Goal: Task Accomplishment & Management: Manage account settings

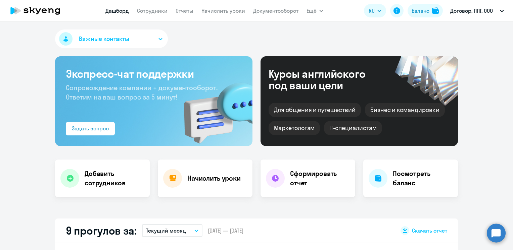
select select "30"
click at [155, 9] on link "Сотрудники" at bounding box center [152, 10] width 31 height 7
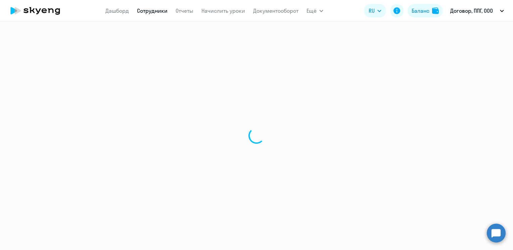
select select "30"
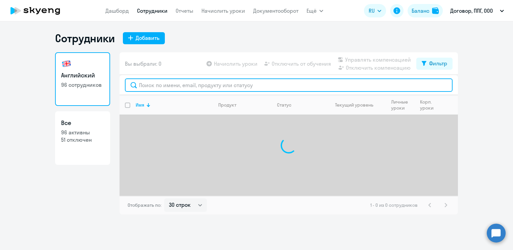
click at [176, 83] on input "text" at bounding box center [289, 85] width 328 height 13
paste input "[PERSON_NAME]"
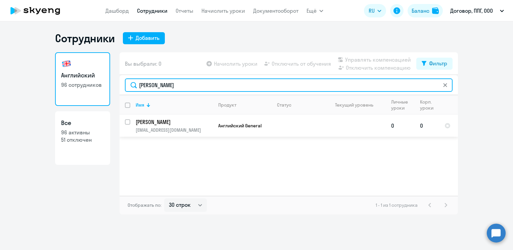
type input "[PERSON_NAME]"
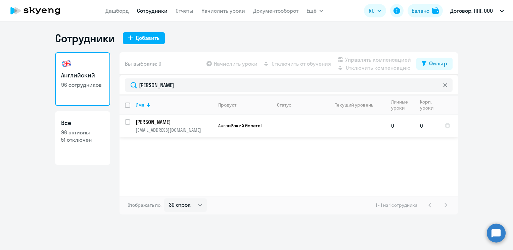
click at [171, 123] on p "[PERSON_NAME]" at bounding box center [174, 122] width 76 height 7
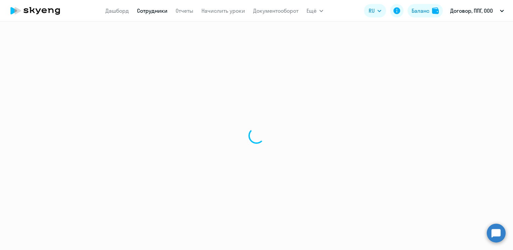
select select "english"
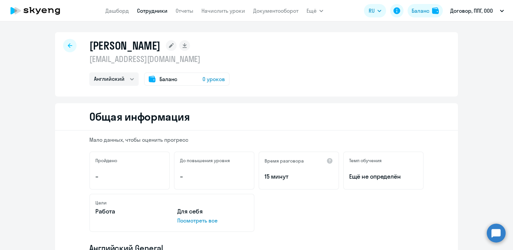
select select "30"
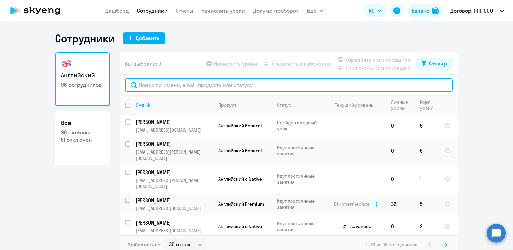
click at [166, 86] on input "text" at bounding box center [289, 85] width 328 height 13
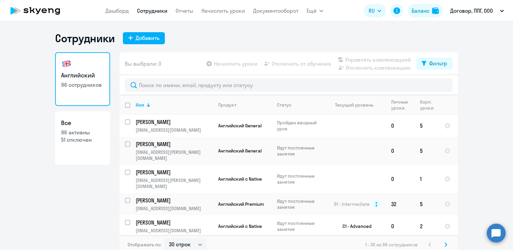
click at [75, 78] on h3 "Английский" at bounding box center [82, 75] width 43 height 9
click at [185, 10] on link "Отчеты" at bounding box center [185, 10] width 18 height 7
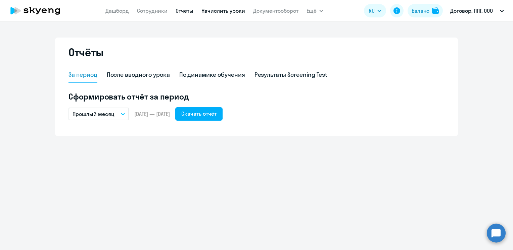
click at [223, 10] on link "Начислить уроки" at bounding box center [223, 10] width 44 height 7
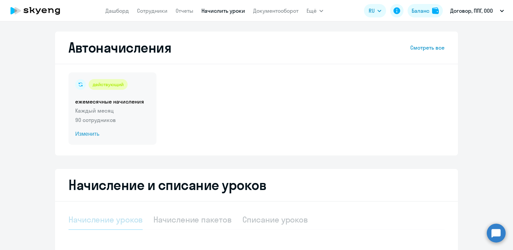
select select "10"
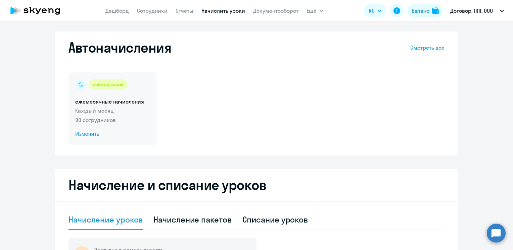
click at [85, 135] on span "Изменить" at bounding box center [112, 134] width 75 height 8
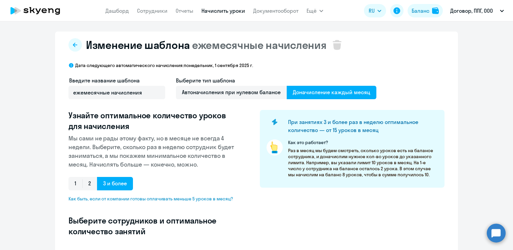
select select "10"
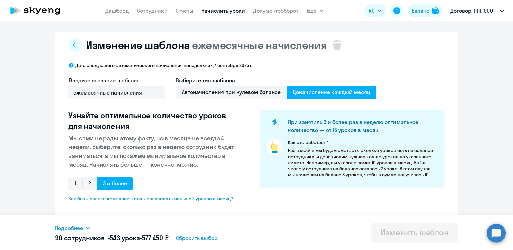
scroll to position [134, 0]
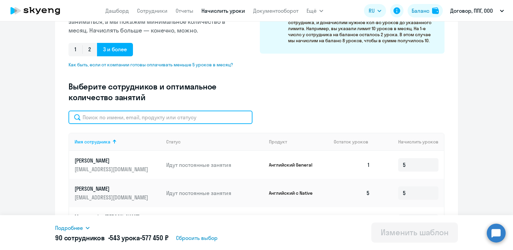
click at [155, 120] on input "text" at bounding box center [161, 117] width 184 height 13
paste input "[PERSON_NAME]"
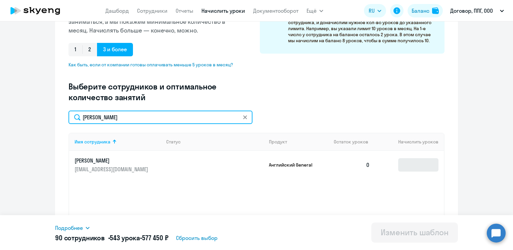
type input "[PERSON_NAME]"
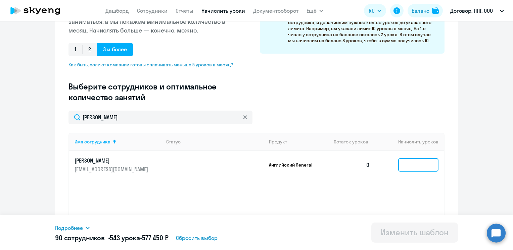
click at [432, 166] on input at bounding box center [418, 164] width 40 height 13
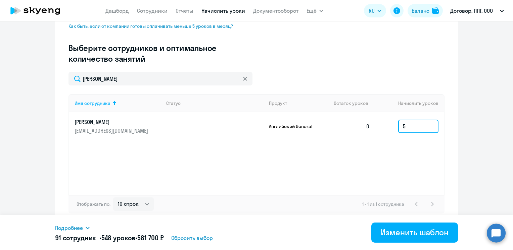
scroll to position [174, 0]
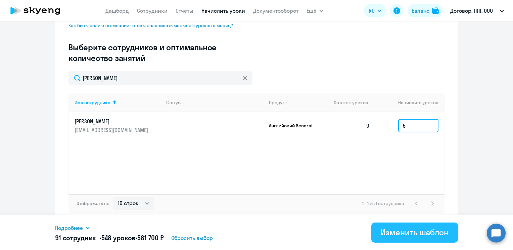
type input "5"
click at [421, 234] on div "Изменить шаблон" at bounding box center [415, 232] width 68 height 11
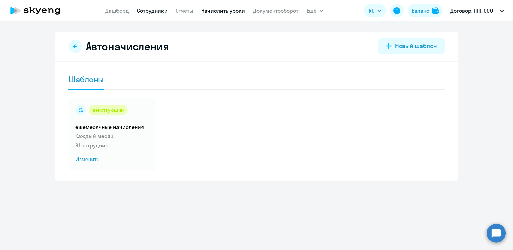
click at [153, 11] on link "Сотрудники" at bounding box center [152, 10] width 31 height 7
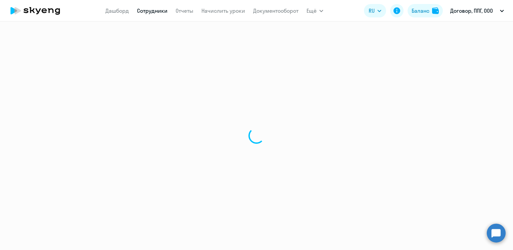
select select "30"
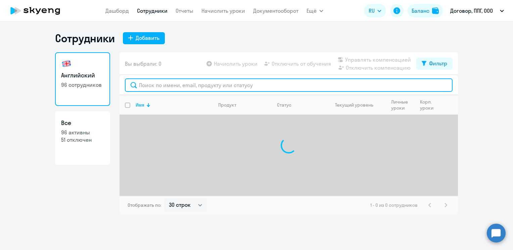
click at [187, 86] on input "text" at bounding box center [289, 85] width 328 height 13
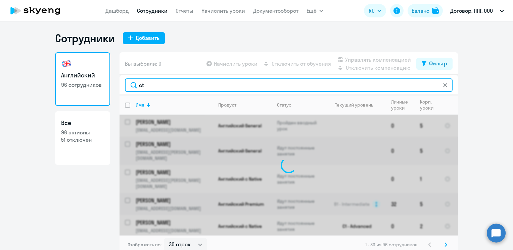
type input "c"
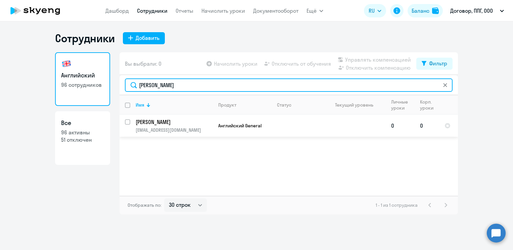
type input "[PERSON_NAME]"
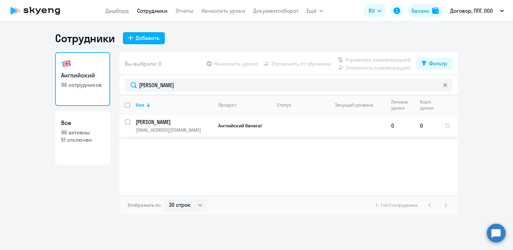
click at [128, 121] on input "select row 24628848" at bounding box center [131, 126] width 13 height 13
checkbox input "true"
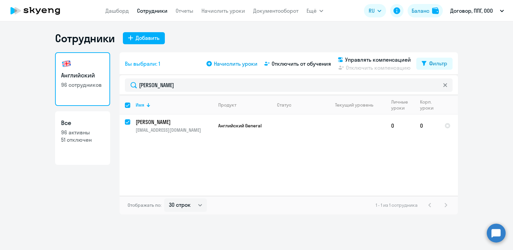
click at [234, 63] on span "Начислить уроки" at bounding box center [236, 64] width 44 height 8
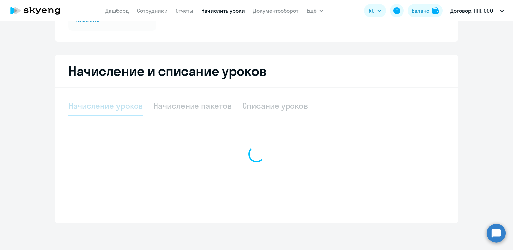
select select "10"
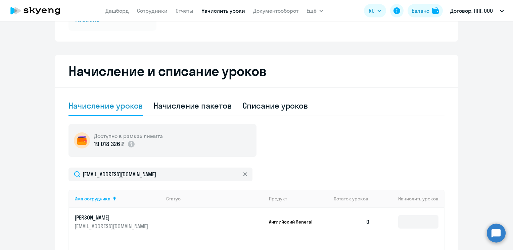
scroll to position [211, 0]
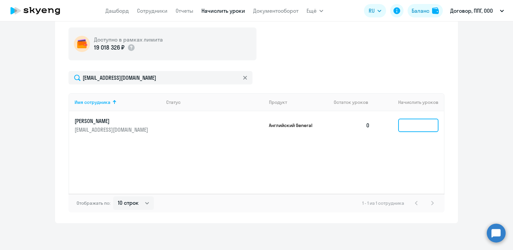
click at [405, 128] on input at bounding box center [418, 125] width 40 height 13
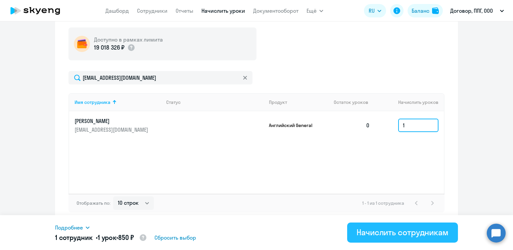
type input "1"
click at [370, 232] on div "Начислить сотрудникам" at bounding box center [403, 232] width 92 height 11
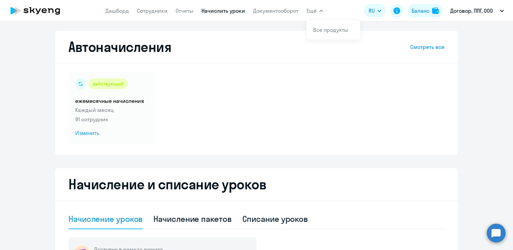
scroll to position [0, 0]
